Goal: Transaction & Acquisition: Purchase product/service

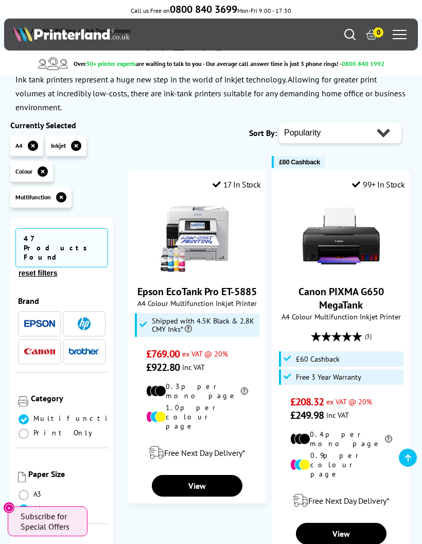
scroll to position [94, 0]
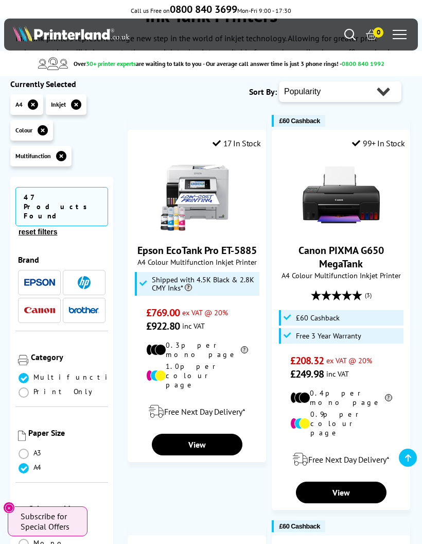
click at [351, 205] on img at bounding box center [341, 194] width 77 height 77
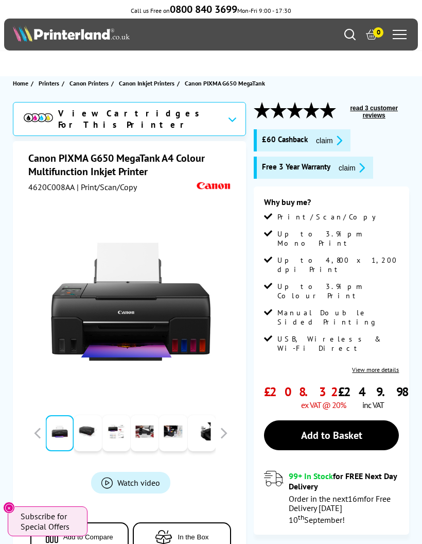
click at [327, 141] on button "claim" at bounding box center [329, 140] width 32 height 12
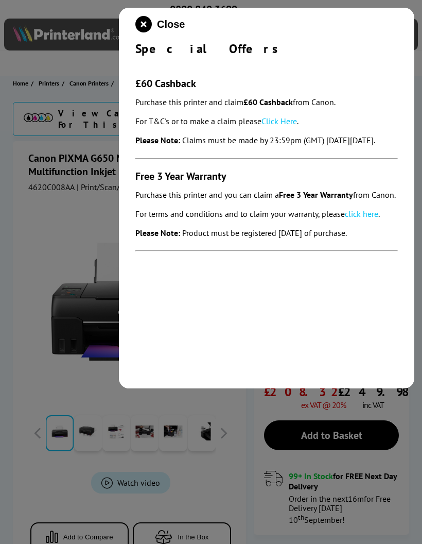
click at [151, 25] on icon "close modal" at bounding box center [143, 24] width 16 height 16
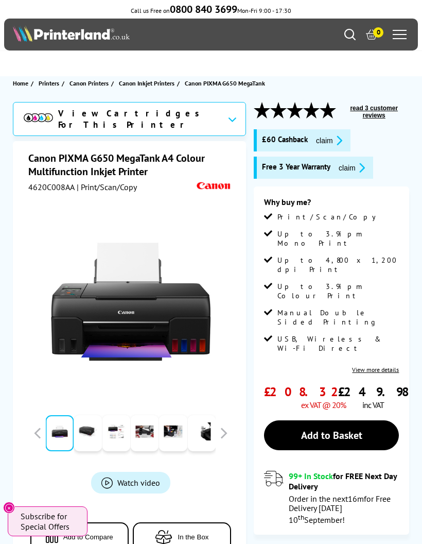
click at [362, 170] on icon "promo-description" at bounding box center [360, 167] width 9 height 11
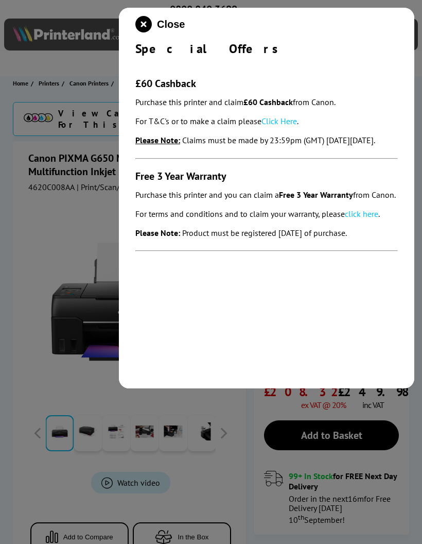
click at [149, 25] on icon "close modal" at bounding box center [143, 24] width 16 height 16
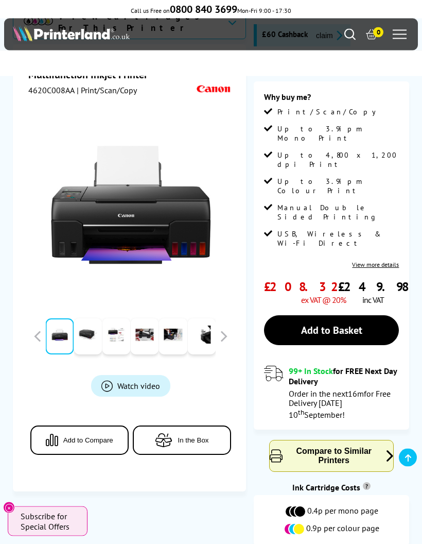
scroll to position [102, 0]
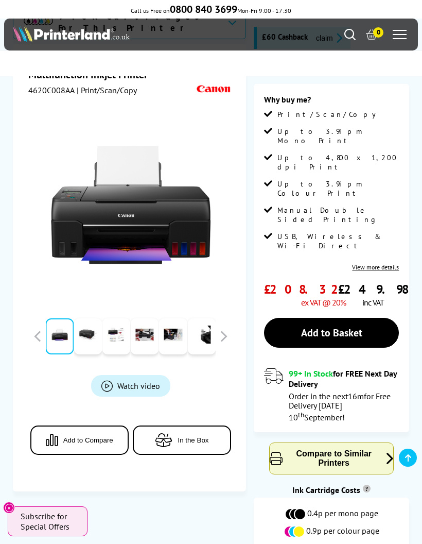
click at [332, 318] on link "Add to Basket" at bounding box center [331, 333] width 135 height 30
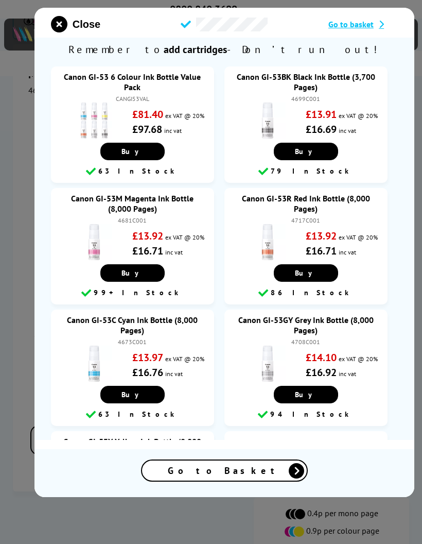
scroll to position [0, 0]
click at [61, 28] on icon "close modal" at bounding box center [59, 24] width 16 height 16
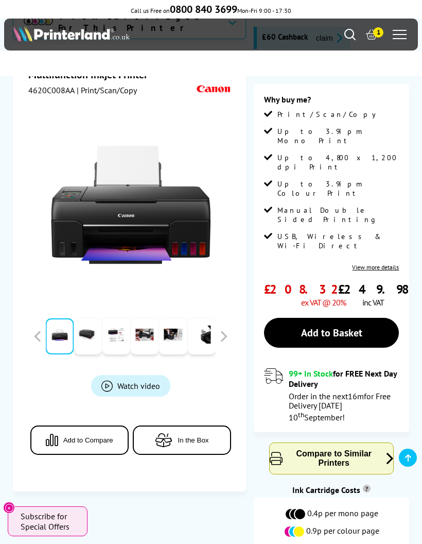
click at [377, 39] on icon at bounding box center [371, 34] width 11 height 11
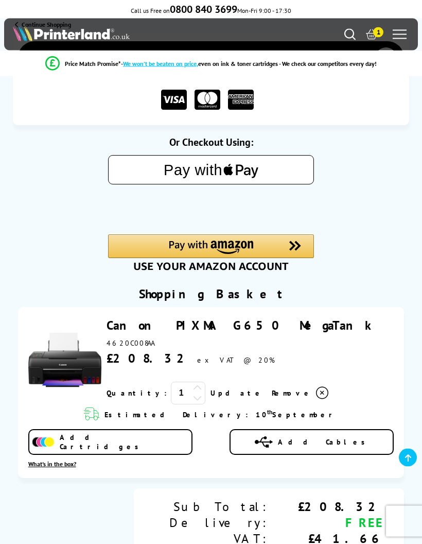
scroll to position [54, 0]
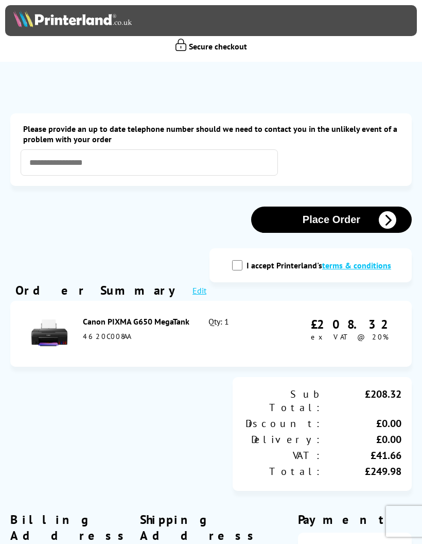
click at [240, 270] on input "I accept Printerland's terms & conditions" at bounding box center [237, 265] width 10 height 10
checkbox input "true"
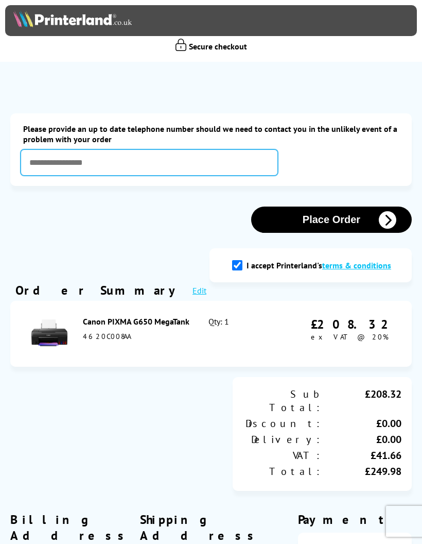
click at [85, 163] on input "text" at bounding box center [149, 162] width 257 height 26
type input "*"
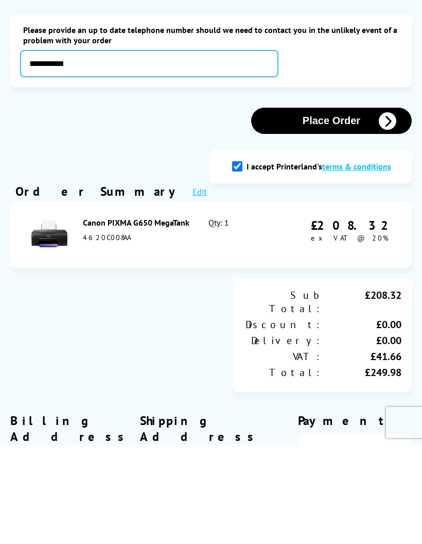
type input "**********"
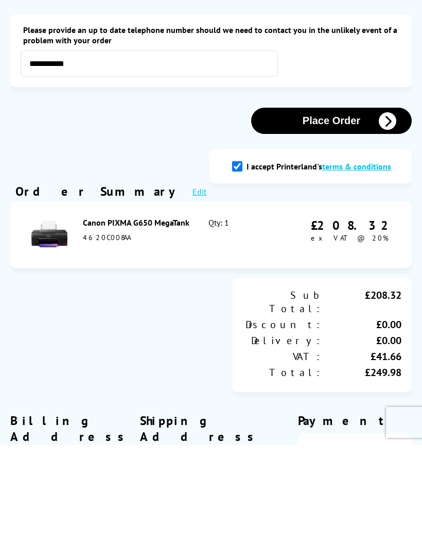
click at [387, 211] on icon "button" at bounding box center [388, 220] width 18 height 18
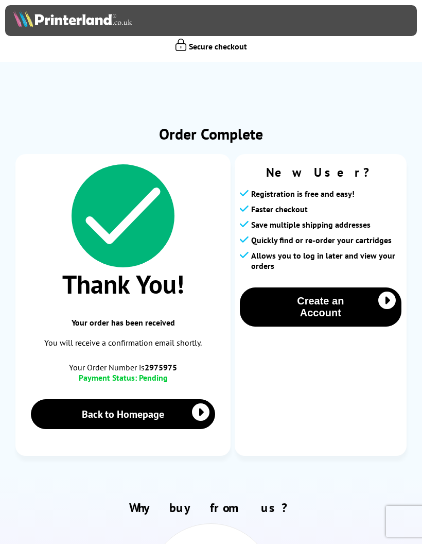
click at [365, 315] on button "Create an Account" at bounding box center [321, 306] width 162 height 39
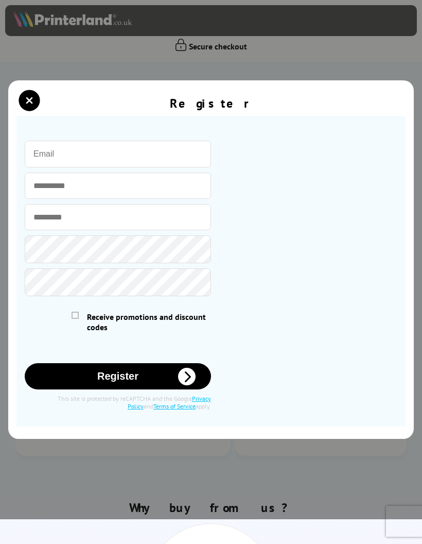
click at [81, 167] on input "email" at bounding box center [118, 154] width 186 height 27
type input "[EMAIL_ADDRESS][DOMAIN_NAME]"
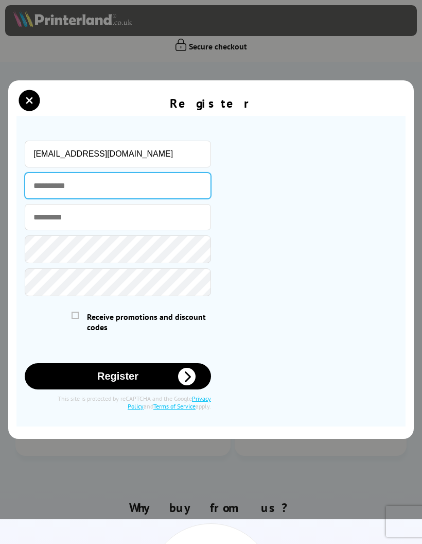
click at [91, 193] on input "text" at bounding box center [118, 185] width 186 height 26
type input "***"
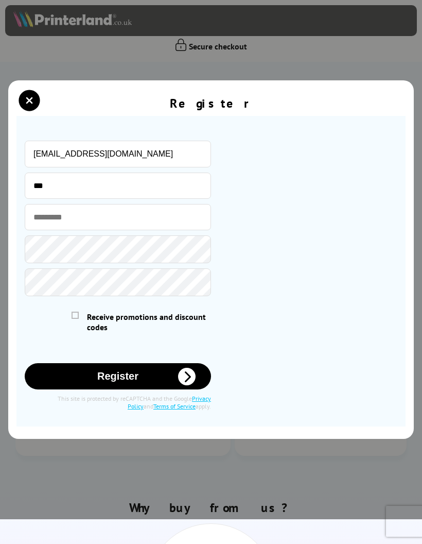
click at [93, 229] on input "text" at bounding box center [118, 217] width 186 height 26
type input "**********"
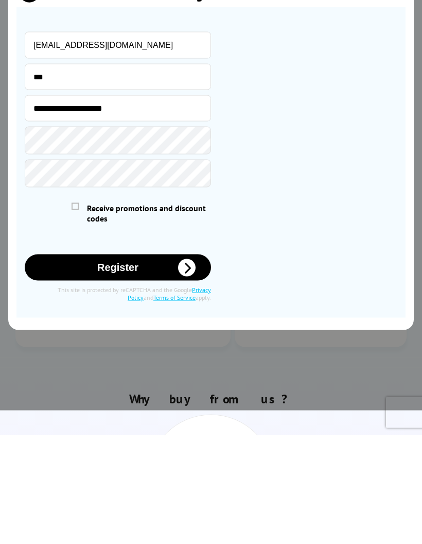
click at [78, 311] on span at bounding box center [75, 314] width 7 height 7
click at [74, 313] on input "checkbox" at bounding box center [74, 313] width 0 height 0
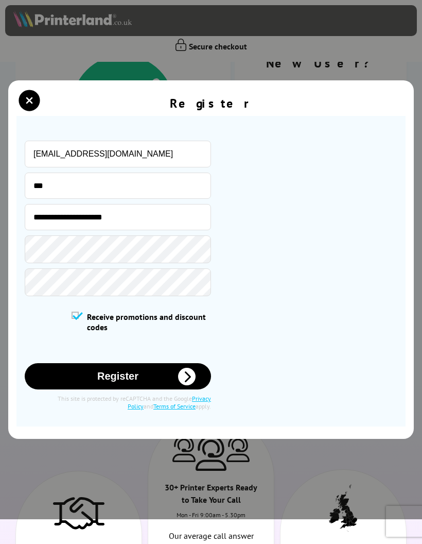
click at [193, 385] on icon "submit" at bounding box center [187, 377] width 18 height 18
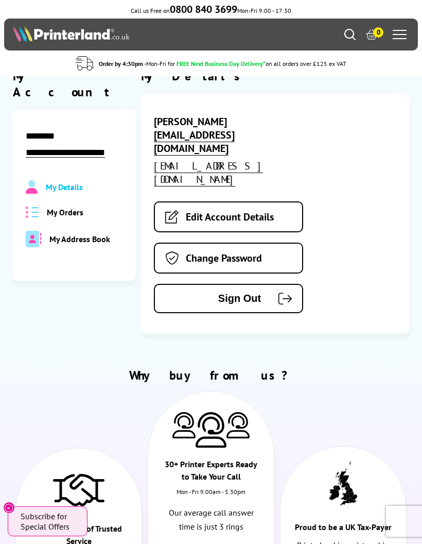
scroll to position [19, 0]
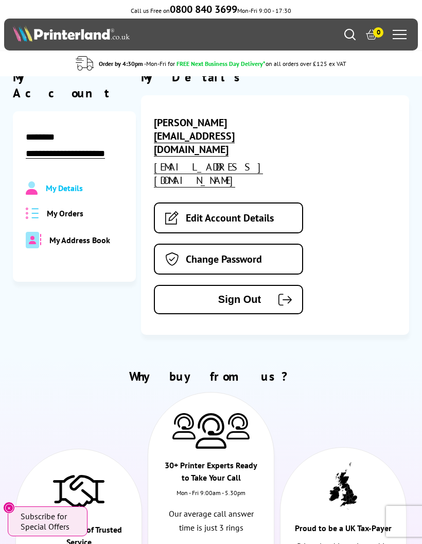
click at [74, 208] on span "My Orders" at bounding box center [65, 213] width 37 height 10
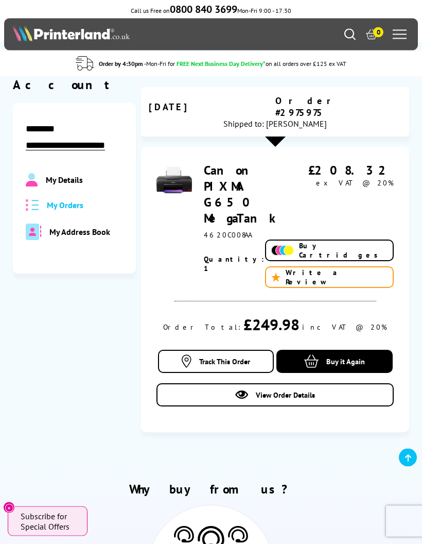
scroll to position [0, 0]
